Goal: Book appointment/travel/reservation

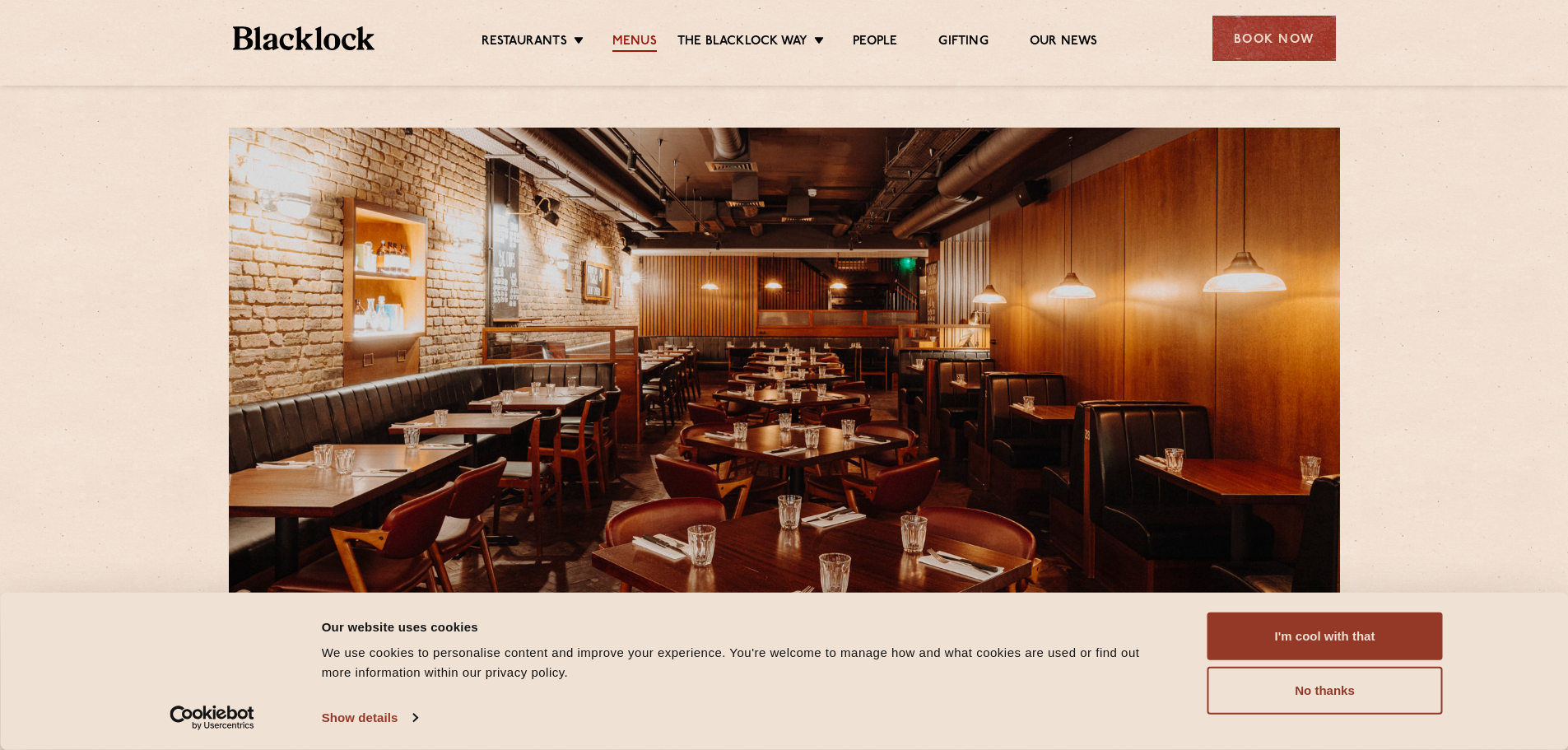
click at [634, 39] on link "Menus" at bounding box center [634, 42] width 44 height 18
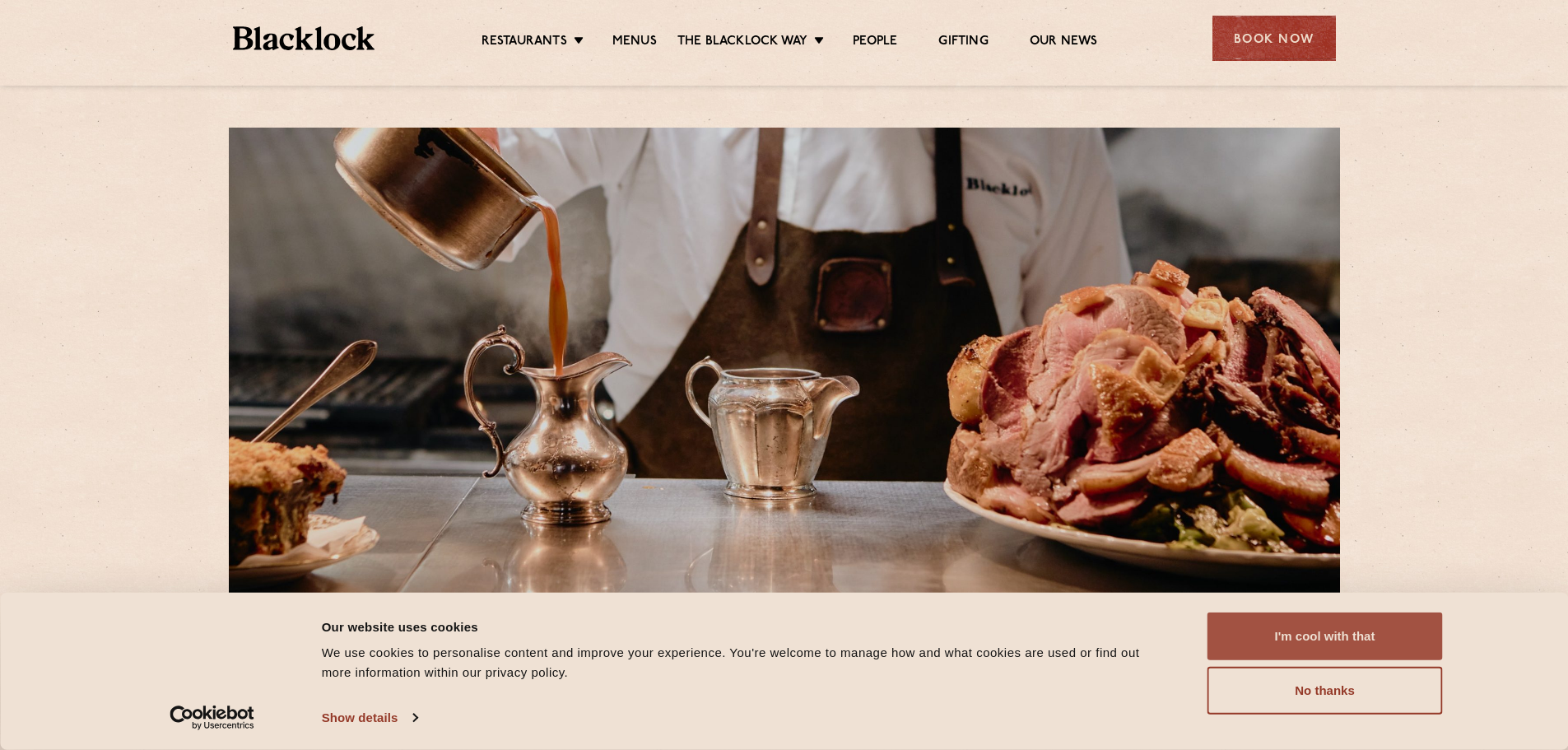
click at [1377, 629] on button "I'm cool with that" at bounding box center [1326, 635] width 236 height 47
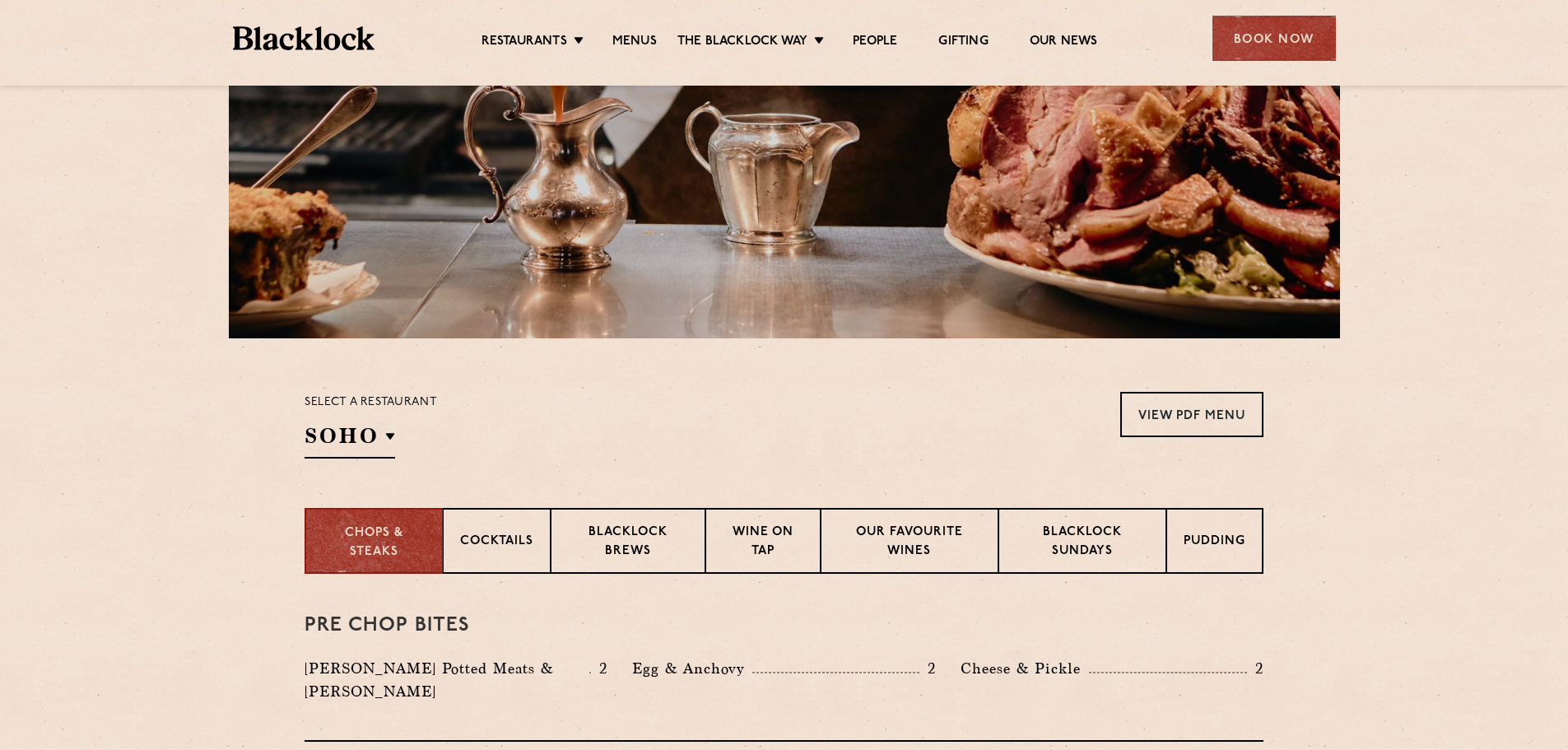
scroll to position [247, 0]
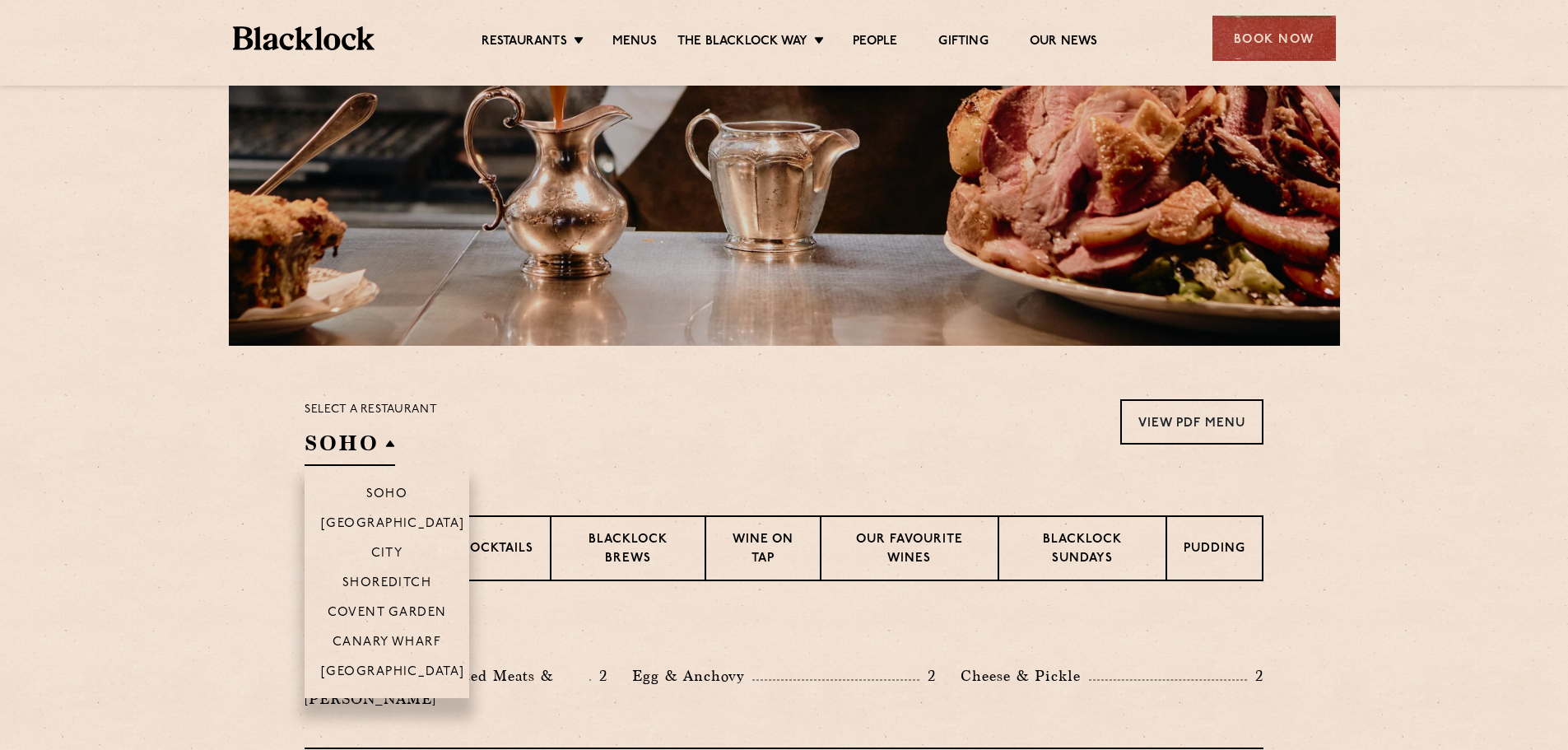
click at [405, 603] on li "Covent Garden" at bounding box center [386, 611] width 165 height 30
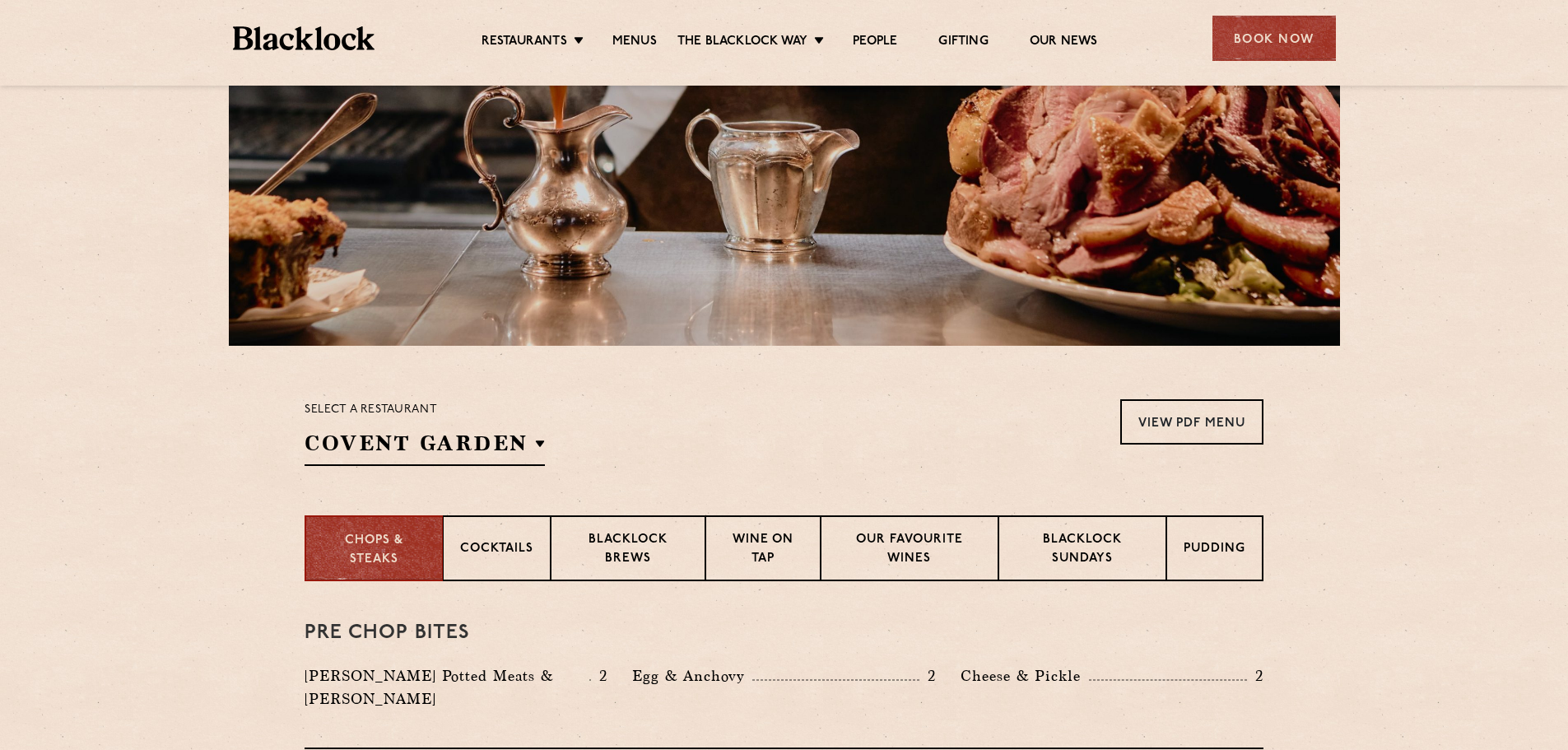
click at [166, 486] on section "Select a restaurant Covent Garden Soho Birmingham City Shoreditch Covent Garden…" at bounding box center [784, 431] width 1568 height 170
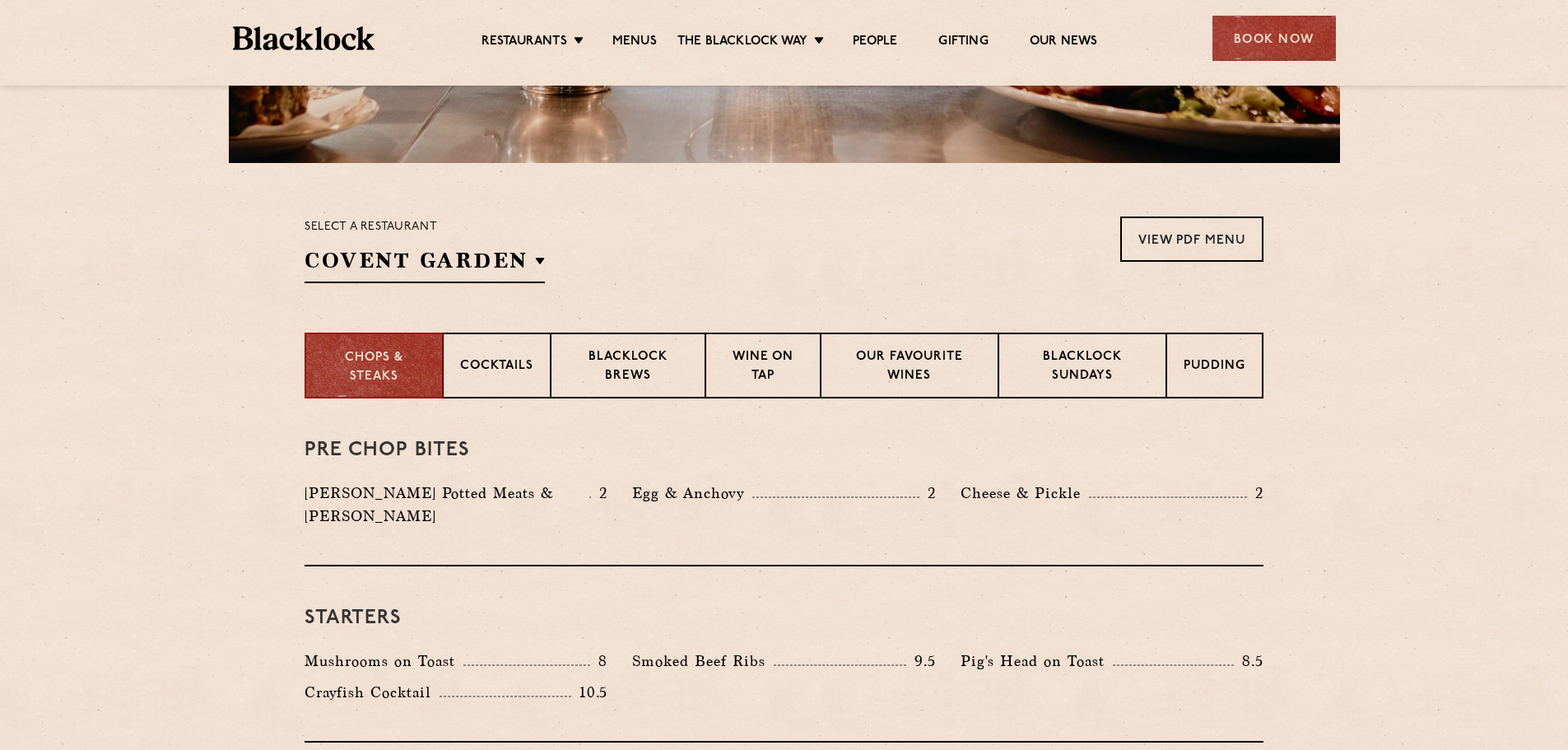
scroll to position [411, 0]
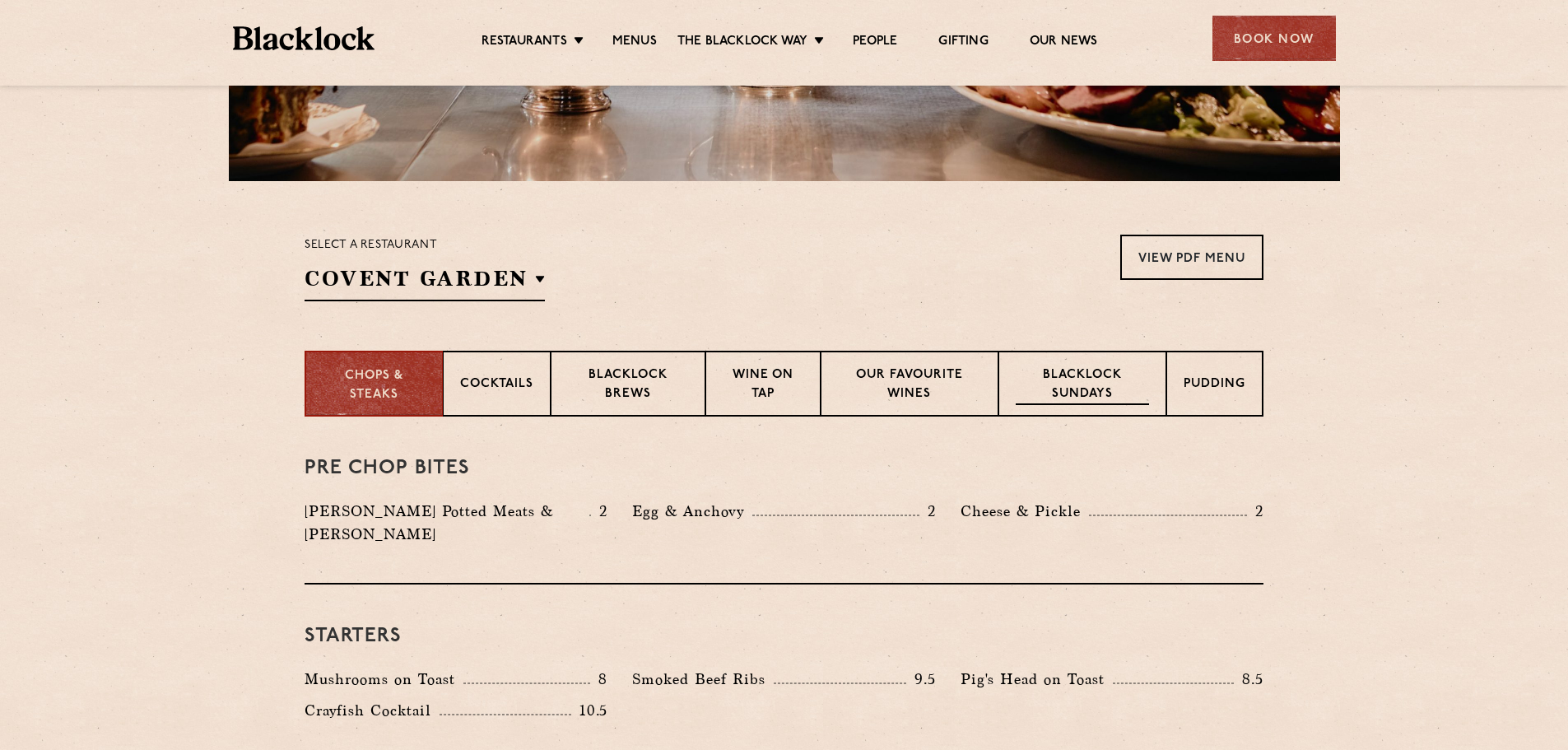
click at [1107, 384] on p "Blacklock Sundays" at bounding box center [1082, 385] width 133 height 39
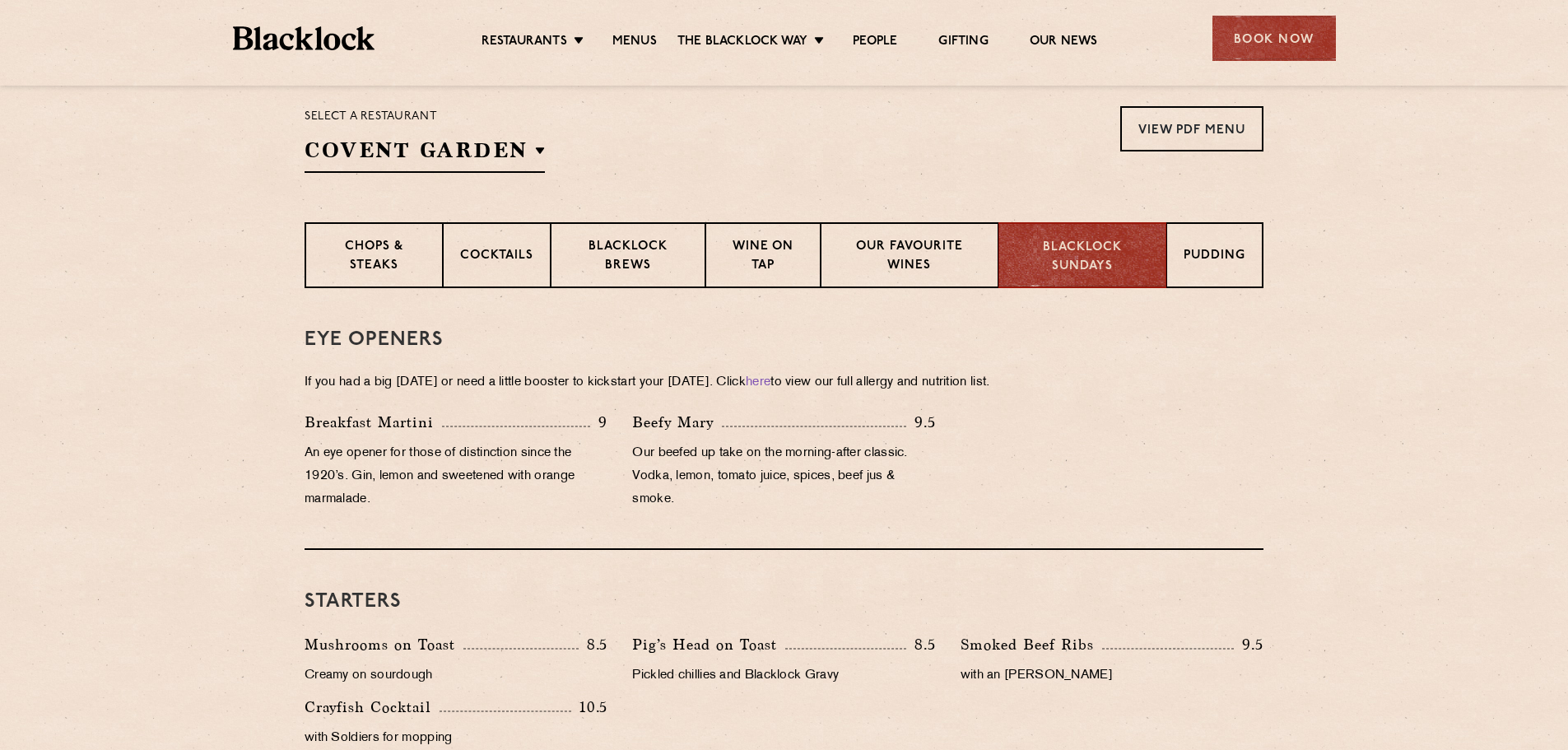
scroll to position [494, 0]
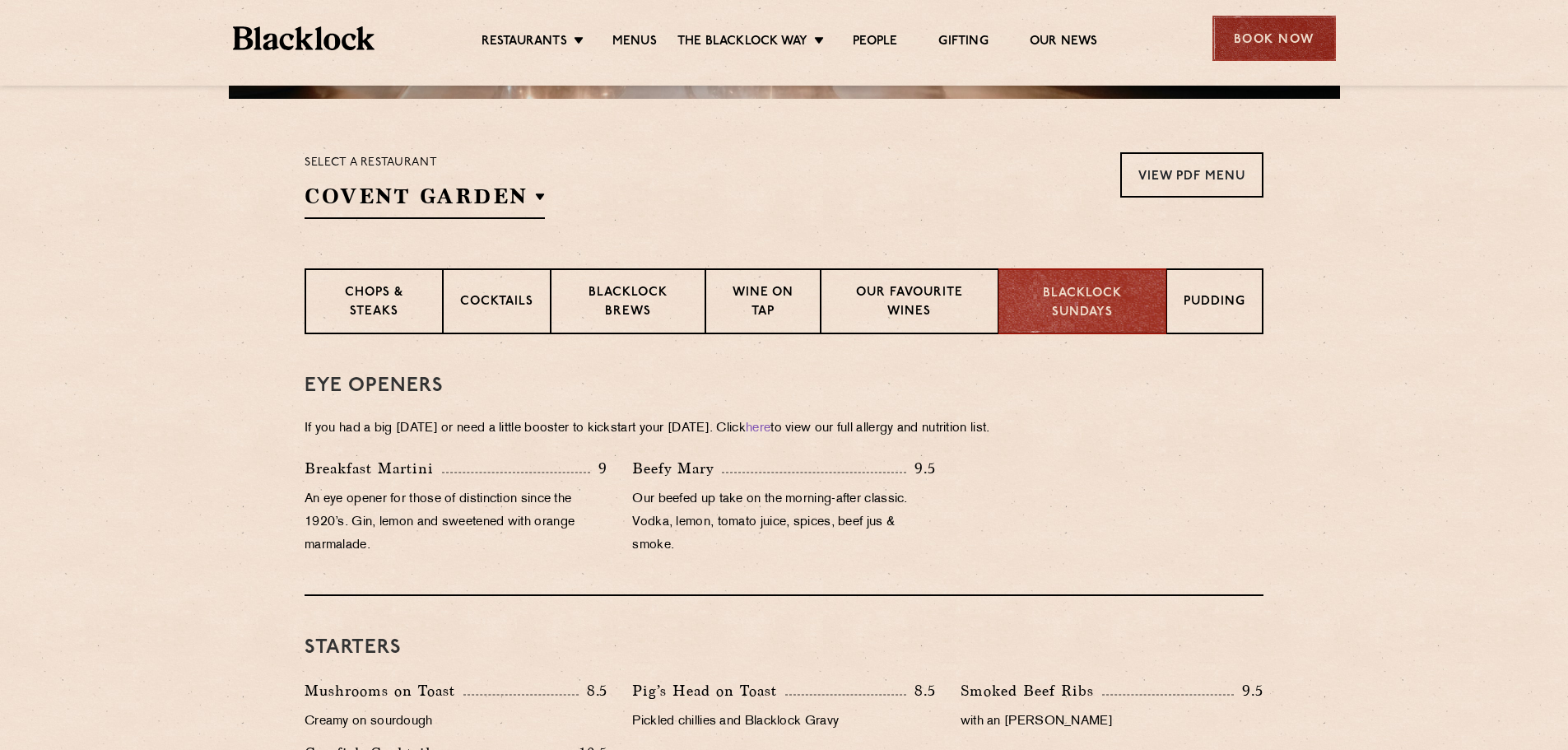
click at [1293, 33] on div "Book Now" at bounding box center [1274, 38] width 124 height 45
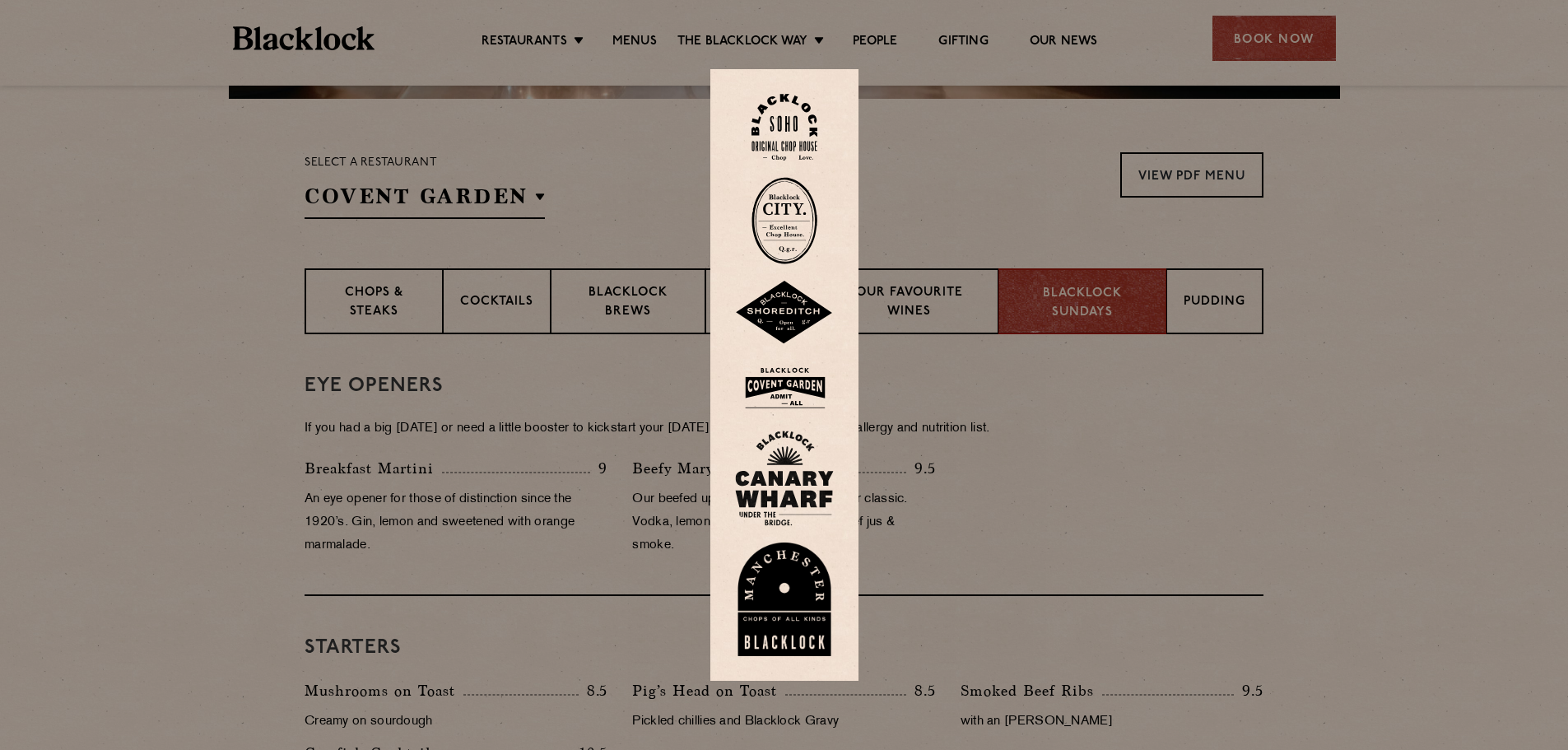
click at [794, 380] on img at bounding box center [784, 387] width 98 height 53
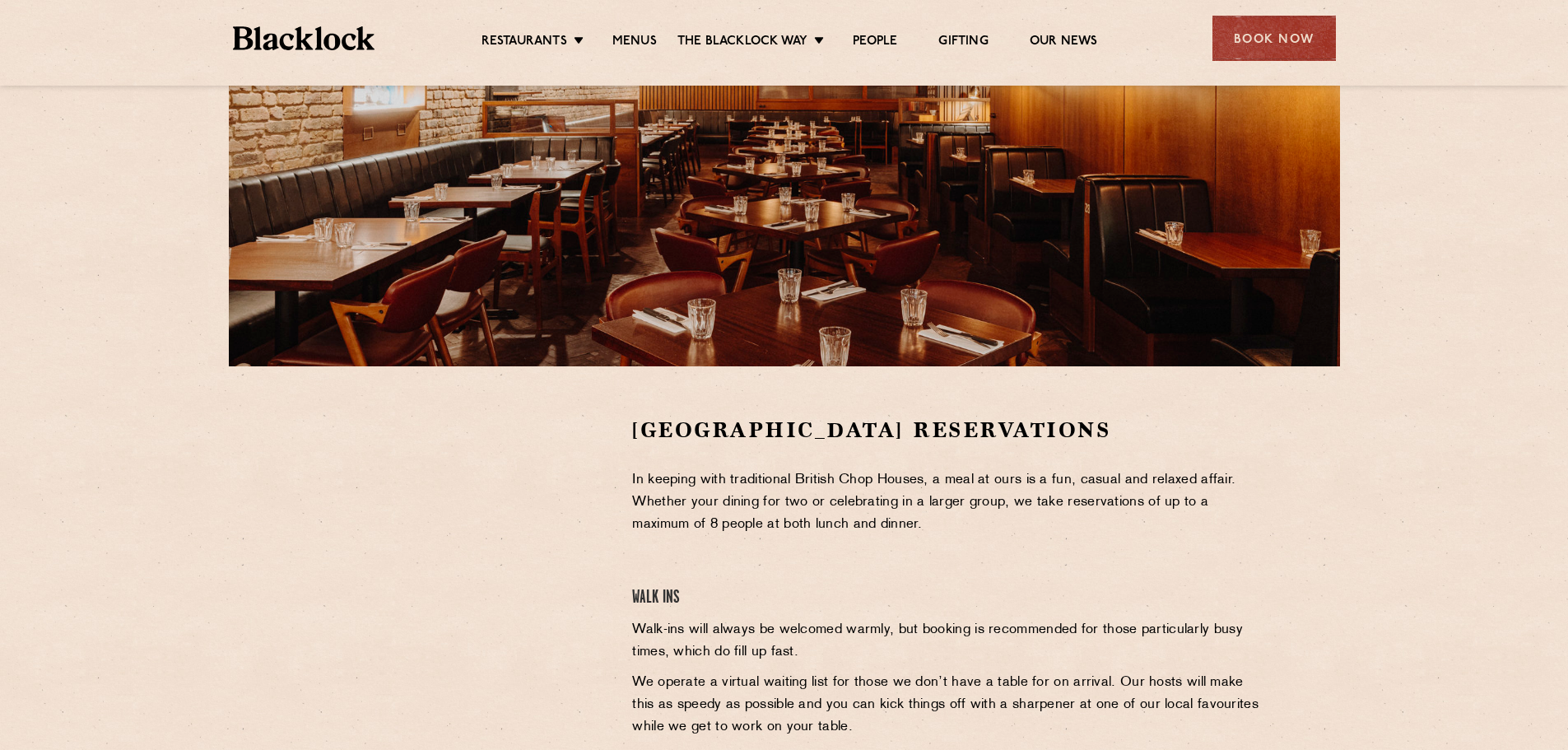
scroll to position [329, 0]
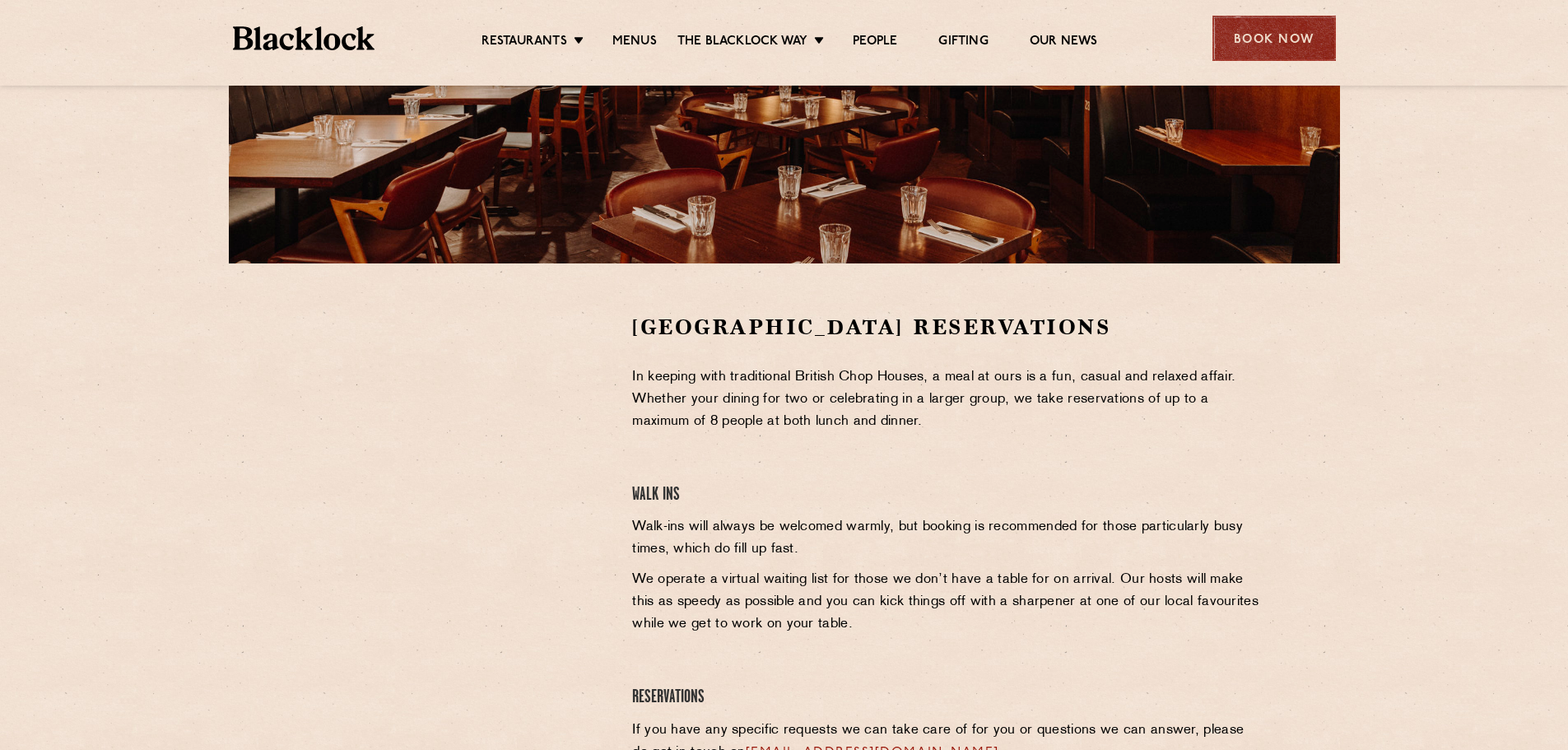
click at [1248, 27] on div "Book Now" at bounding box center [1274, 38] width 124 height 45
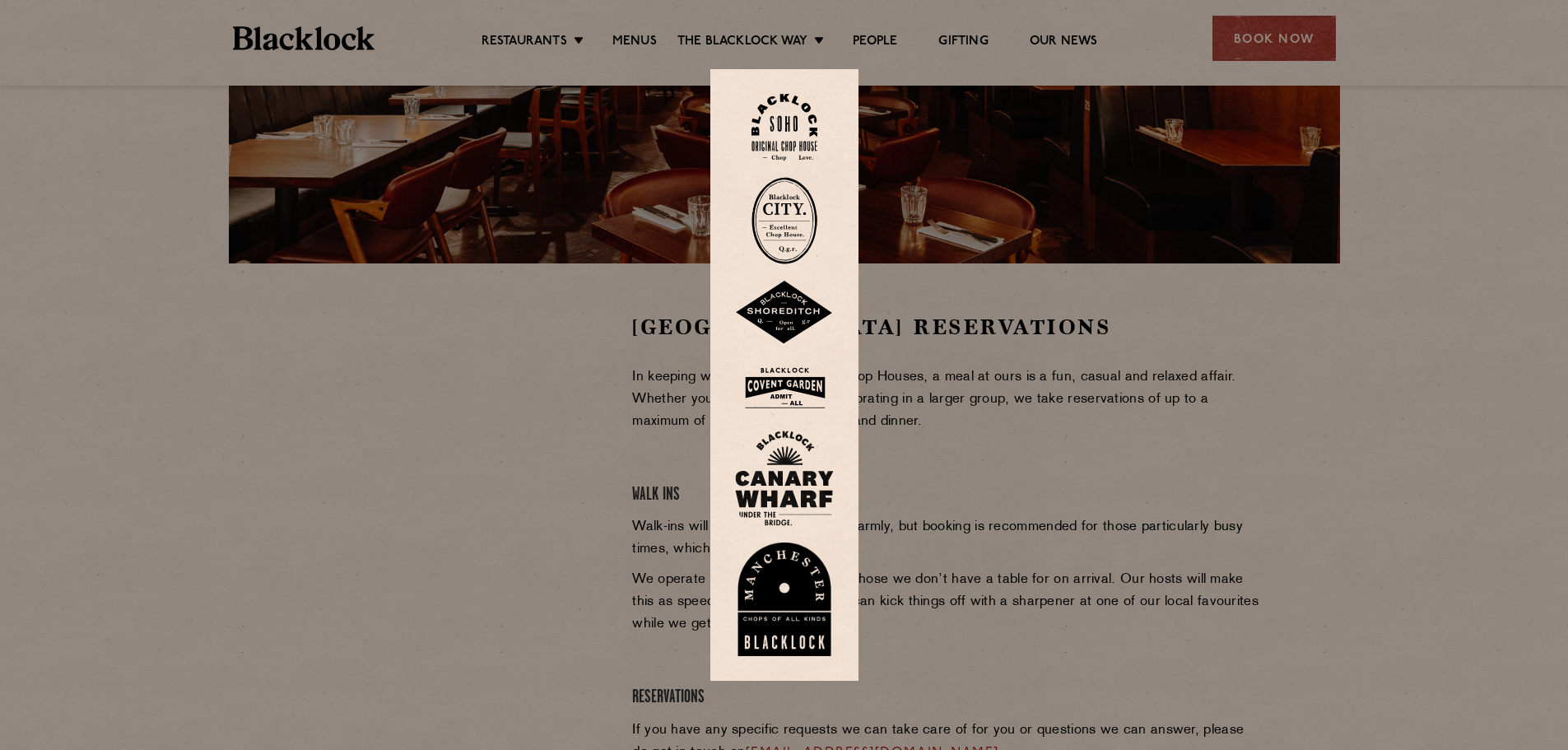
click at [790, 119] on img at bounding box center [784, 126] width 66 height 67
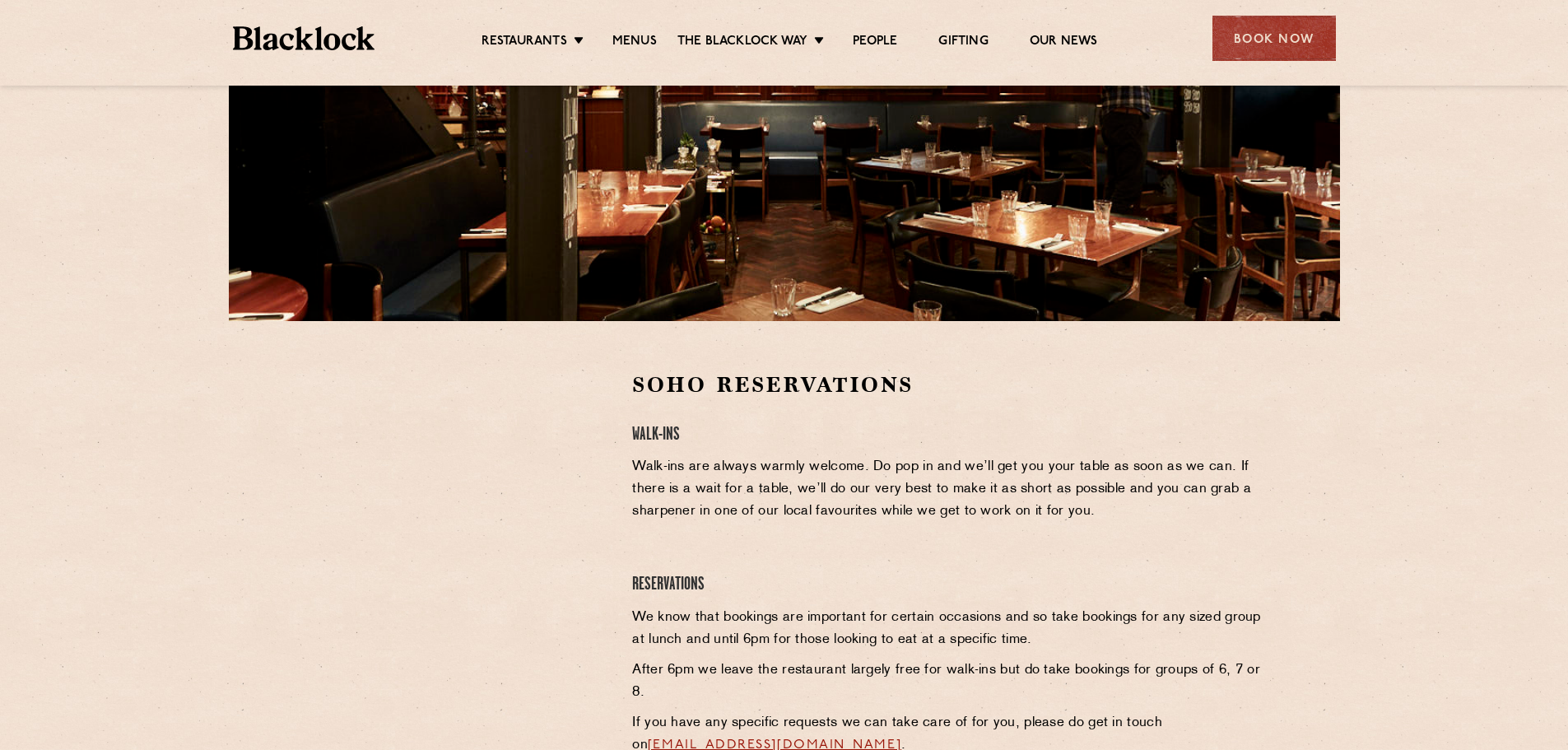
scroll to position [329, 0]
